Goal: Navigation & Orientation: Find specific page/section

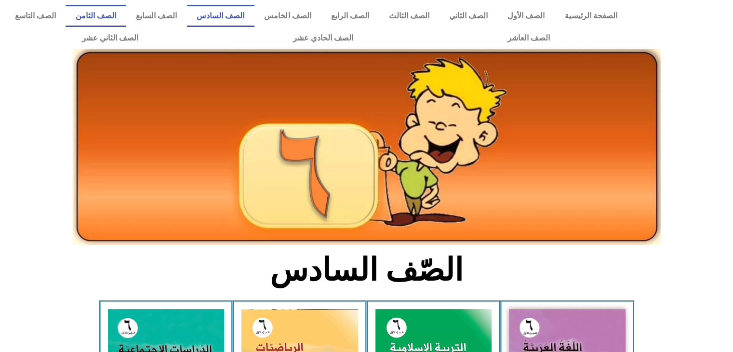
click at [126, 16] on link "الصف الثامن" at bounding box center [96, 16] width 60 height 22
